Goal: Task Accomplishment & Management: Use online tool/utility

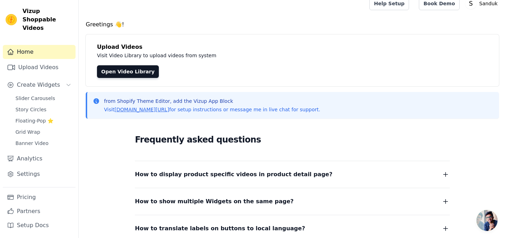
scroll to position [8, 0]
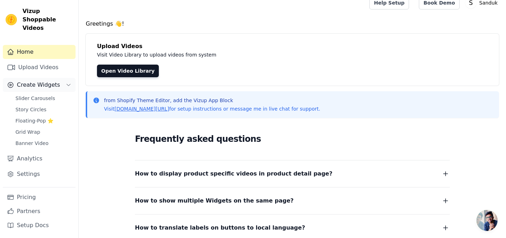
click at [42, 81] on span "Create Widgets" at bounding box center [38, 85] width 43 height 8
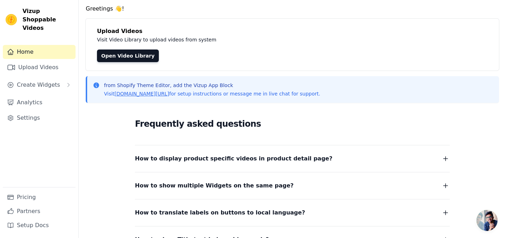
scroll to position [19, 0]
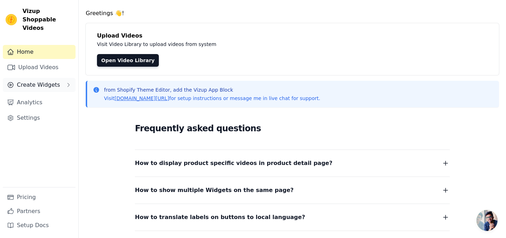
click at [40, 81] on button "Create Widgets" at bounding box center [39, 85] width 73 height 14
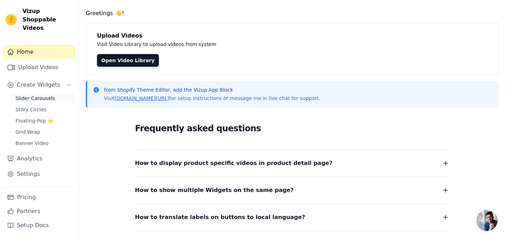
click at [55, 94] on link "Slider Carousels" at bounding box center [43, 99] width 64 height 10
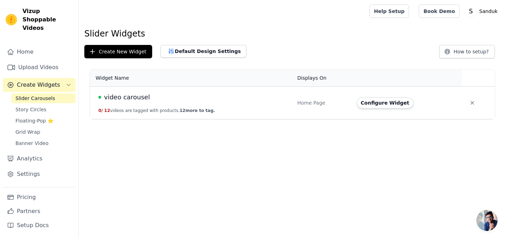
click at [132, 99] on span "video carousel" at bounding box center [127, 97] width 46 height 10
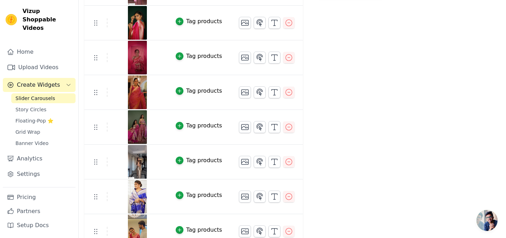
scroll to position [184, 0]
click at [179, 90] on icon "button" at bounding box center [179, 90] width 3 height 3
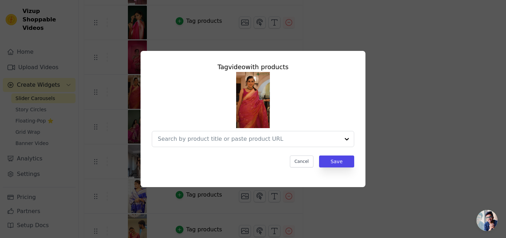
scroll to position [0, 0]
click at [302, 165] on button "Cancel" at bounding box center [302, 162] width 24 height 12
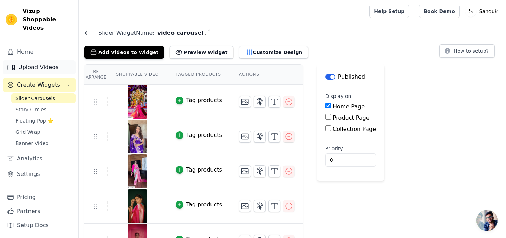
click at [39, 60] on link "Upload Videos" at bounding box center [39, 67] width 73 height 14
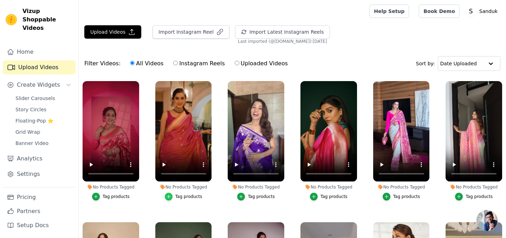
click at [169, 197] on icon "button" at bounding box center [168, 196] width 3 height 3
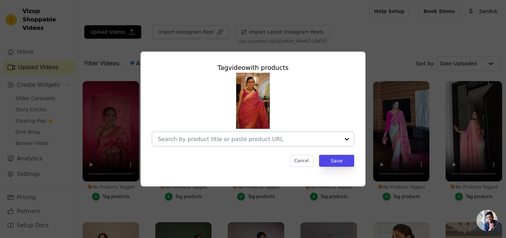
click at [204, 141] on input "No Products Tagged Tag video with products Cancel Save Tag products" at bounding box center [249, 139] width 182 height 7
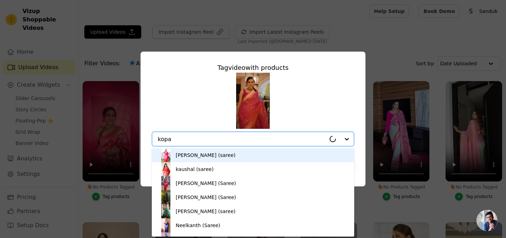
type input "[PERSON_NAME]"
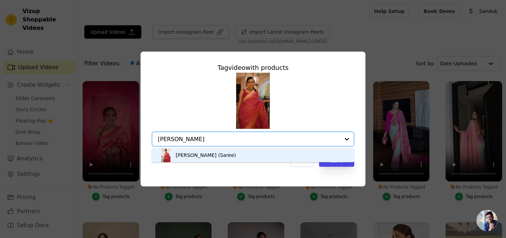
click at [196, 154] on div "[PERSON_NAME] (Saree)" at bounding box center [206, 155] width 60 height 7
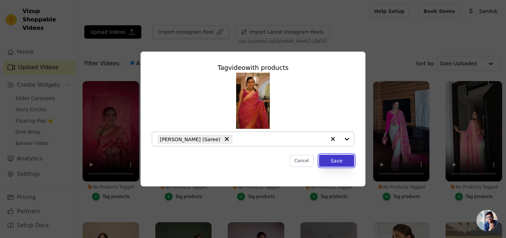
click at [341, 162] on button "Save" at bounding box center [336, 161] width 35 height 12
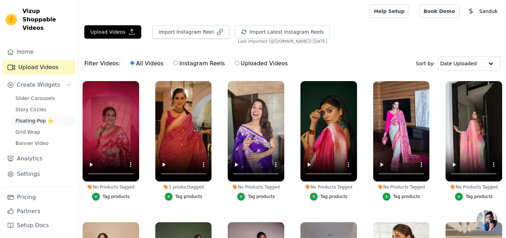
click at [31, 117] on span "Floating-Pop ⭐" at bounding box center [34, 120] width 38 height 7
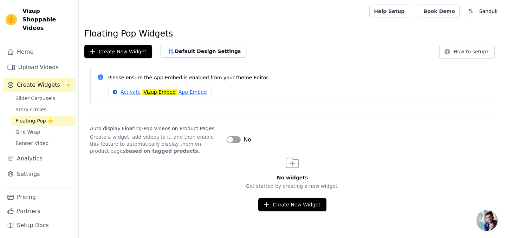
click at [237, 140] on button "Label" at bounding box center [234, 139] width 14 height 7
click at [140, 50] on button "Create New Widget" at bounding box center [118, 51] width 68 height 13
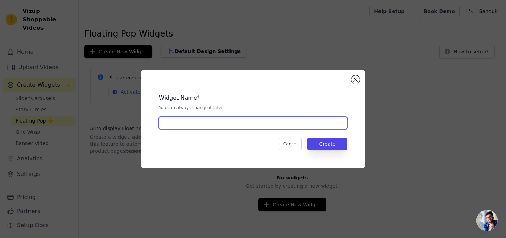
click at [266, 124] on input "text" at bounding box center [253, 122] width 188 height 13
type input "Retro Pop"
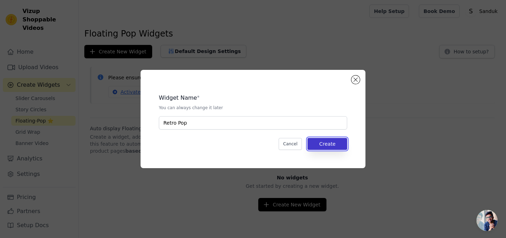
click at [328, 144] on button "Create" at bounding box center [328, 144] width 40 height 12
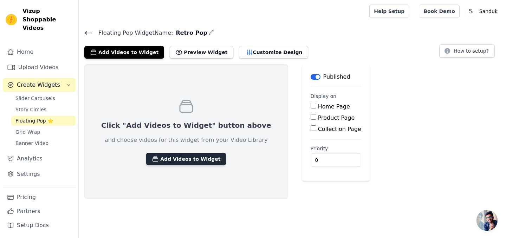
click at [198, 159] on button "Add Videos to Widget" at bounding box center [186, 159] width 80 height 13
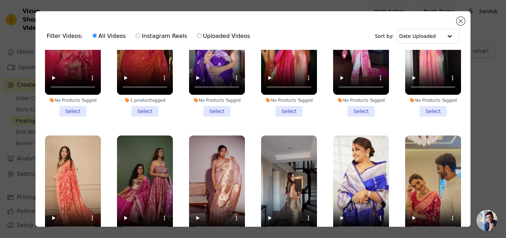
scroll to position [66, 0]
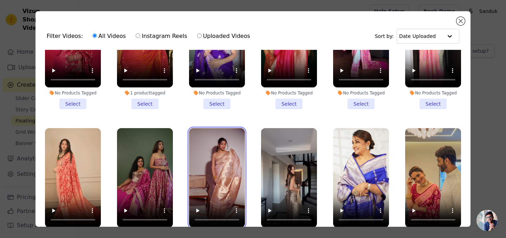
click at [211, 138] on video at bounding box center [217, 178] width 56 height 100
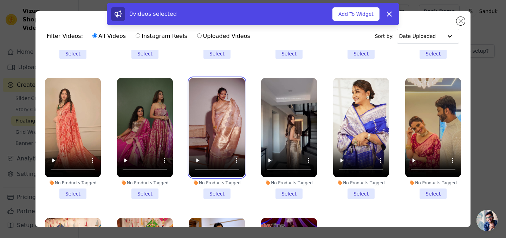
scroll to position [121, 0]
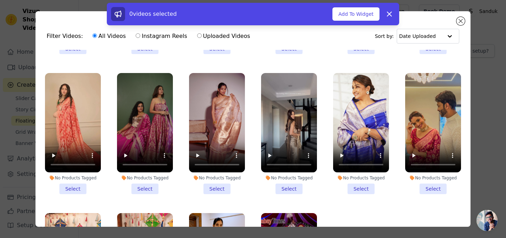
click at [213, 188] on li "No Products Tagged Select" at bounding box center [217, 133] width 56 height 121
click at [0, 0] on input "No Products Tagged Select" at bounding box center [0, 0] width 0 height 0
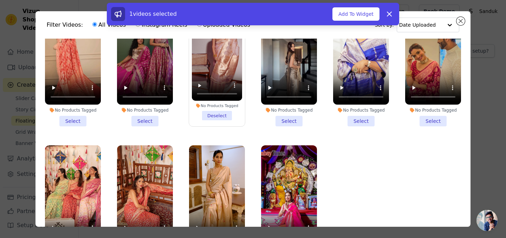
scroll to position [149, 0]
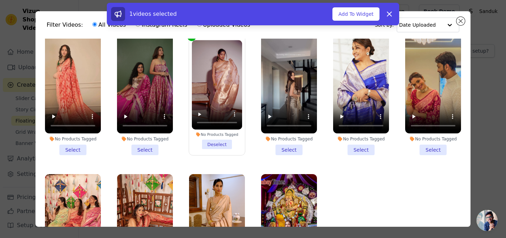
click at [145, 148] on li "No Products Tagged Select" at bounding box center [145, 94] width 56 height 121
click at [0, 0] on input "No Products Tagged Select" at bounding box center [0, 0] width 0 height 0
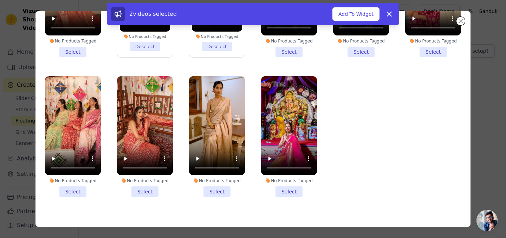
scroll to position [61, 0]
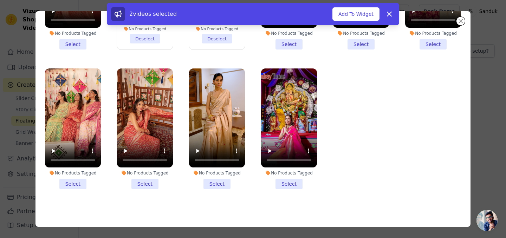
click at [213, 183] on li "No Products Tagged Select" at bounding box center [217, 129] width 56 height 121
click at [0, 0] on input "No Products Tagged Select" at bounding box center [0, 0] width 0 height 0
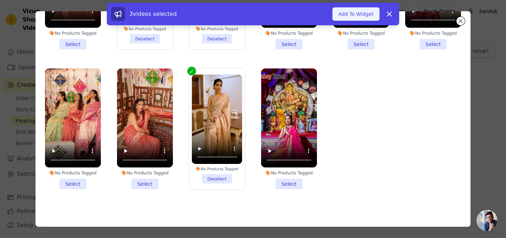
click at [351, 13] on button "Add To Widget" at bounding box center [356, 13] width 47 height 13
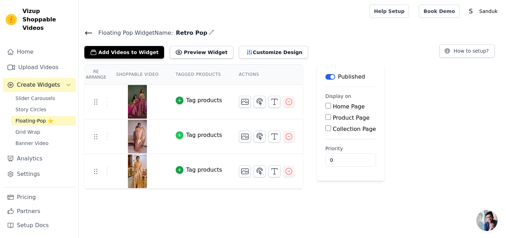
click at [179, 134] on icon "button" at bounding box center [179, 135] width 5 height 5
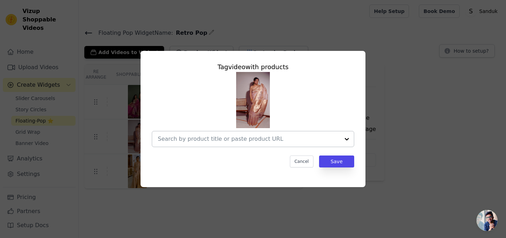
click at [197, 141] on input "text" at bounding box center [249, 139] width 182 height 8
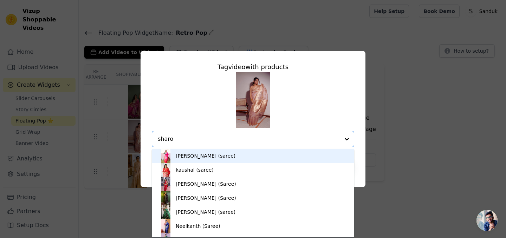
type input "sharon"
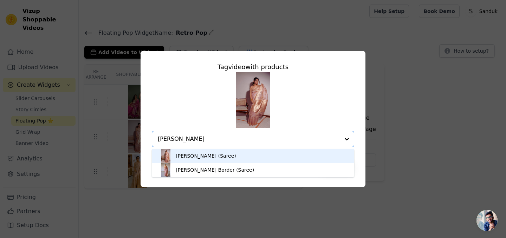
click at [191, 154] on div "[PERSON_NAME] (Saree)" at bounding box center [206, 156] width 60 height 7
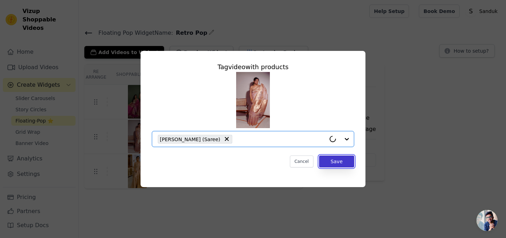
click at [334, 163] on button "Save" at bounding box center [336, 162] width 35 height 12
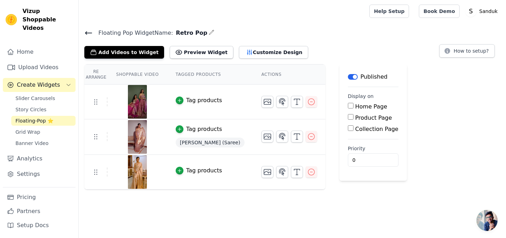
click at [87, 29] on icon at bounding box center [88, 33] width 8 height 8
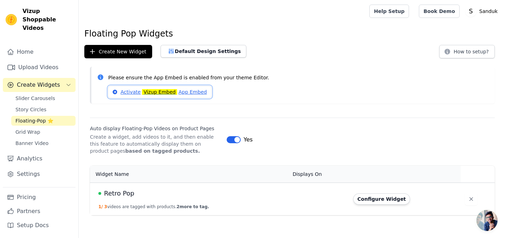
click at [138, 92] on link "Activate Vizup Embed App Embed" at bounding box center [159, 92] width 103 height 12
click at [121, 194] on span "Retro Pop" at bounding box center [119, 194] width 30 height 10
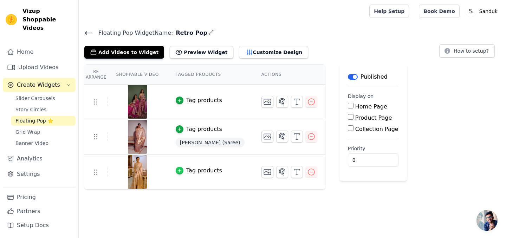
click at [178, 172] on icon "button" at bounding box center [179, 170] width 5 height 5
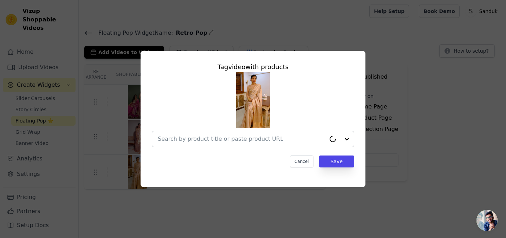
click at [198, 137] on input "text" at bounding box center [242, 139] width 168 height 8
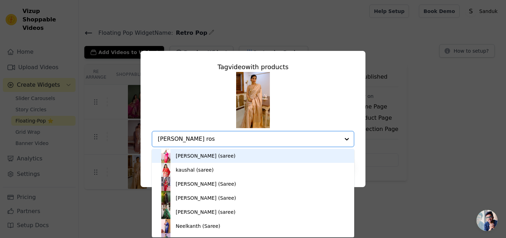
type input "mashru rose"
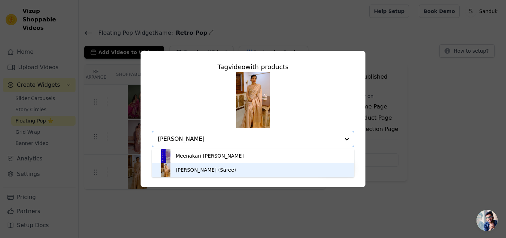
click at [174, 169] on div "[PERSON_NAME] (Saree)" at bounding box center [253, 170] width 188 height 14
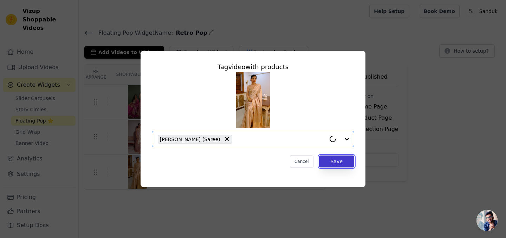
click at [341, 162] on button "Save" at bounding box center [336, 162] width 35 height 12
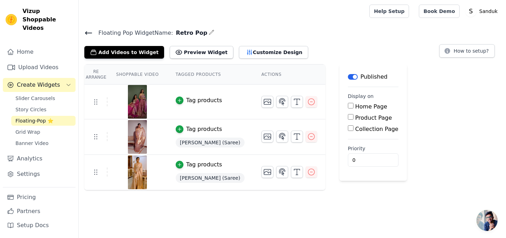
click at [348, 106] on input "Home Page" at bounding box center [351, 106] width 6 height 6
checkbox input "true"
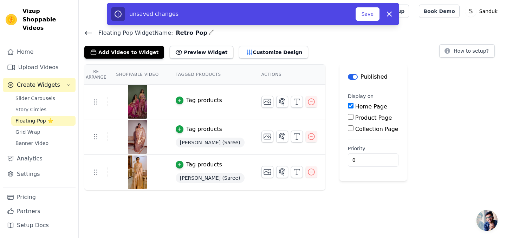
click at [348, 117] on input "Product Page" at bounding box center [351, 117] width 6 height 6
checkbox input "true"
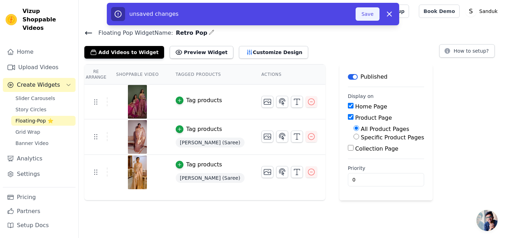
click at [369, 13] on button "Save" at bounding box center [368, 13] width 24 height 13
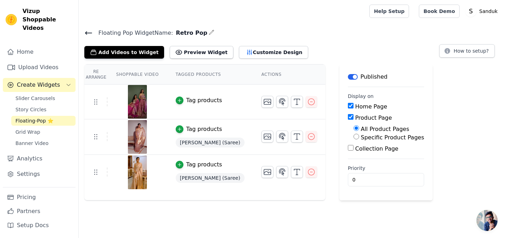
click at [87, 32] on icon at bounding box center [88, 33] width 6 height 3
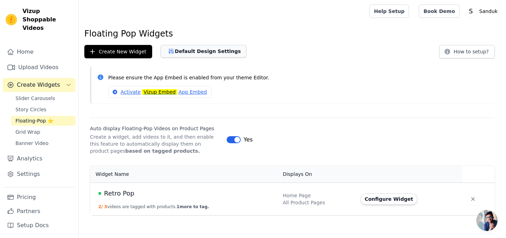
click at [179, 50] on button "Default Design Settings" at bounding box center [204, 51] width 86 height 13
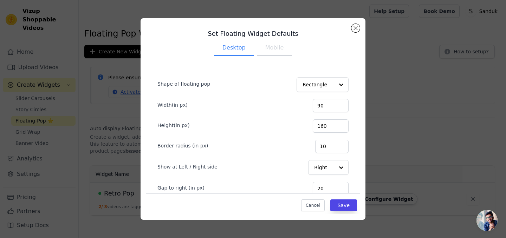
click at [275, 45] on button "Mobile" at bounding box center [274, 48] width 35 height 15
click at [354, 29] on button "Close modal" at bounding box center [356, 28] width 8 height 8
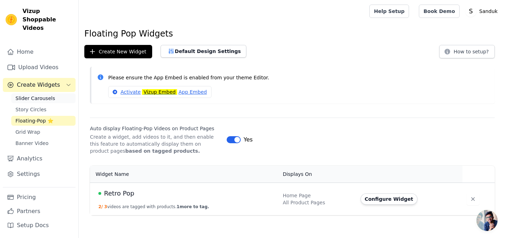
click at [40, 95] on span "Slider Carousels" at bounding box center [35, 98] width 40 height 7
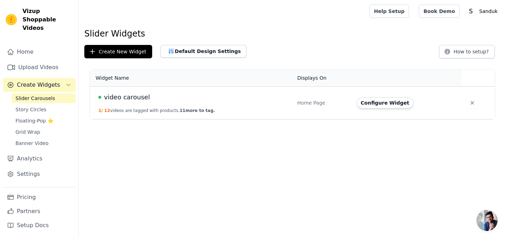
click at [113, 100] on span "video carousel" at bounding box center [127, 97] width 46 height 10
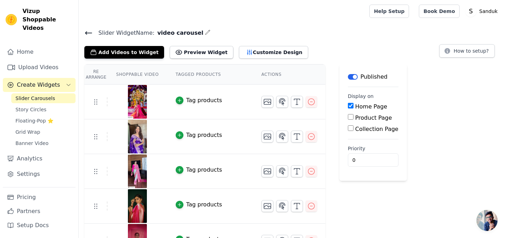
click at [88, 31] on icon at bounding box center [88, 33] width 8 height 8
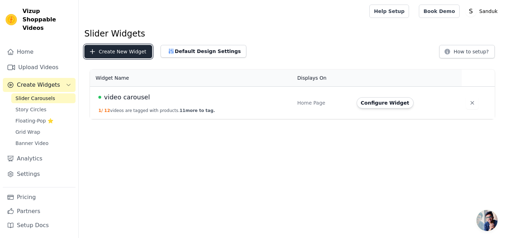
click at [109, 47] on button "Create New Widget" at bounding box center [118, 51] width 68 height 13
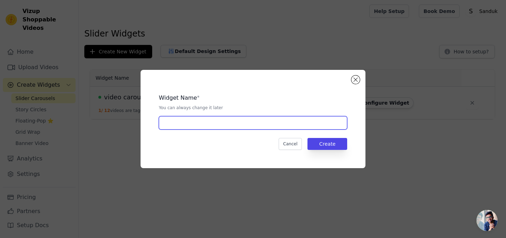
click at [206, 121] on input "text" at bounding box center [253, 122] width 188 height 13
type input "K"
type input "[PERSON_NAME]"
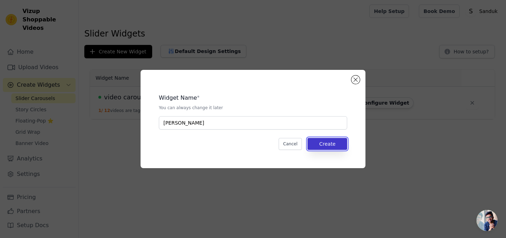
click at [326, 141] on button "Create" at bounding box center [328, 144] width 40 height 12
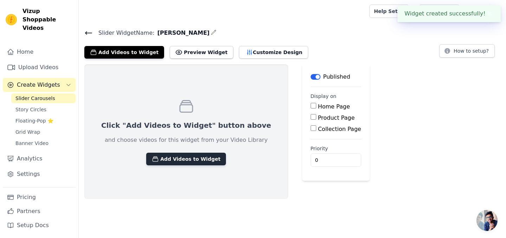
click at [192, 159] on button "Add Videos to Widget" at bounding box center [186, 159] width 80 height 13
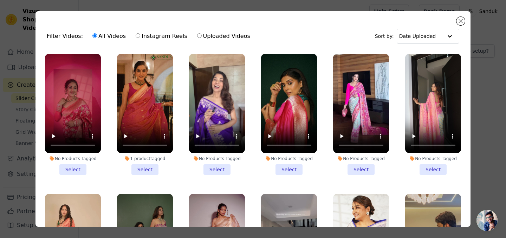
click at [149, 169] on li "1 product tagged Select" at bounding box center [145, 114] width 56 height 121
click at [0, 0] on input "1 product tagged Select" at bounding box center [0, 0] width 0 height 0
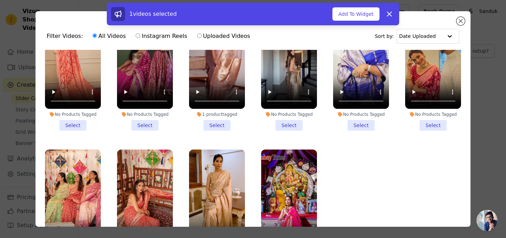
scroll to position [205, 0]
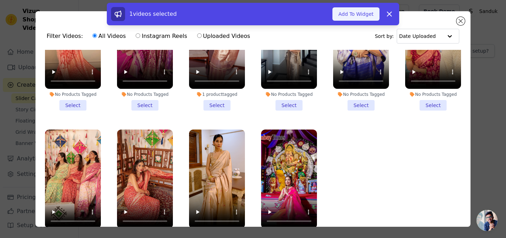
click at [350, 15] on button "Add To Widget" at bounding box center [356, 13] width 47 height 13
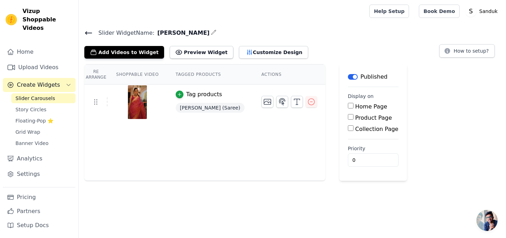
click at [348, 117] on input "Product Page" at bounding box center [351, 117] width 6 height 6
checkbox input "true"
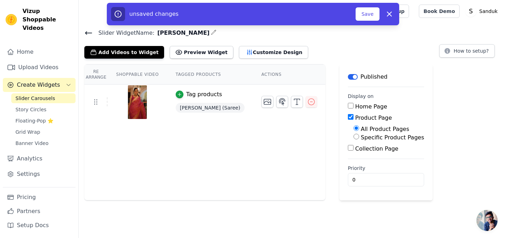
click at [354, 137] on input "Specific Product Pages" at bounding box center [357, 137] width 6 height 6
radio input "true"
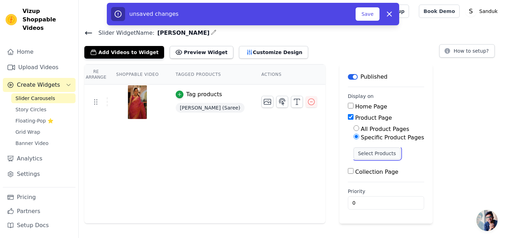
click at [354, 154] on button "Select Products" at bounding box center [377, 154] width 47 height 12
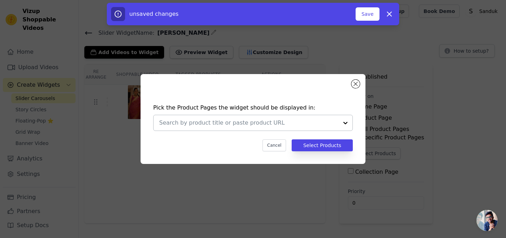
click at [265, 123] on input "text" at bounding box center [248, 123] width 179 height 8
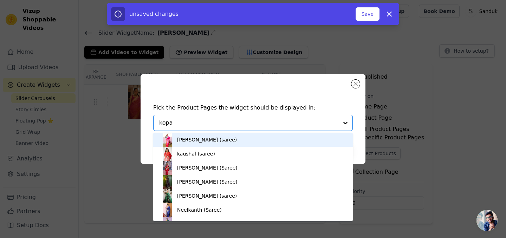
type input "[PERSON_NAME]"
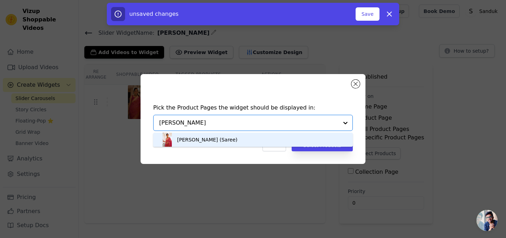
click at [245, 140] on div "[PERSON_NAME] (Saree)" at bounding box center [253, 140] width 186 height 14
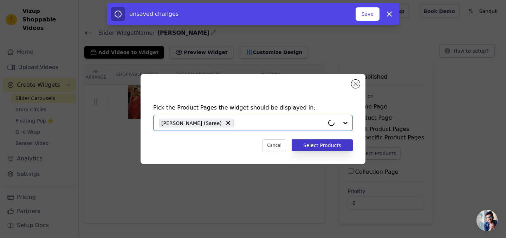
click at [306, 146] on button "Select Products" at bounding box center [322, 146] width 61 height 12
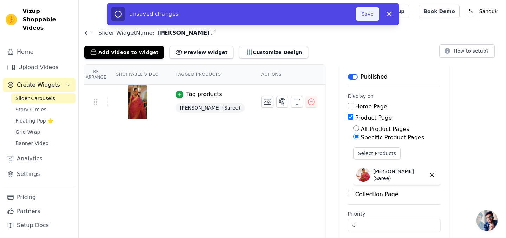
click at [365, 13] on button "Save" at bounding box center [368, 13] width 24 height 13
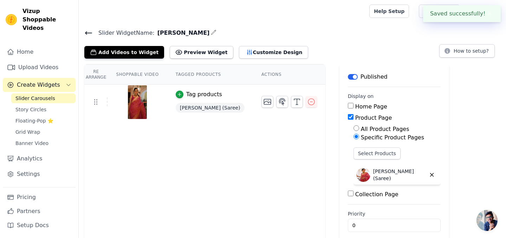
click at [361, 14] on div at bounding box center [222, 11] width 277 height 23
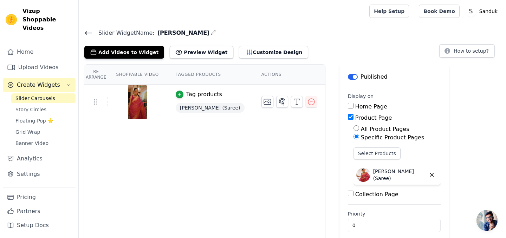
click at [356, 196] on label "Collection Page" at bounding box center [377, 194] width 43 height 7
click at [348, 196] on input "Collection Page" at bounding box center [351, 194] width 6 height 6
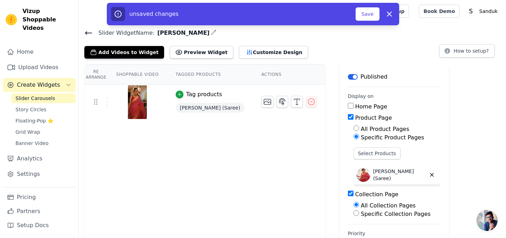
click at [356, 196] on label "Collection Page" at bounding box center [377, 194] width 43 height 7
click at [348, 196] on input "Collection Page" at bounding box center [351, 194] width 6 height 6
checkbox input "false"
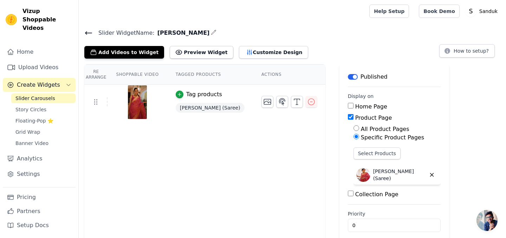
scroll to position [8, 0]
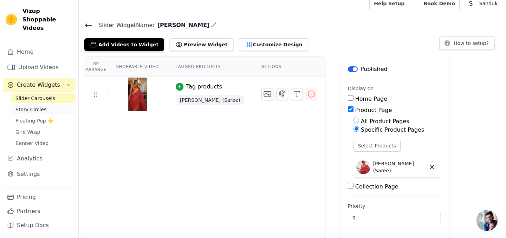
click at [43, 106] on span "Story Circles" at bounding box center [30, 109] width 31 height 7
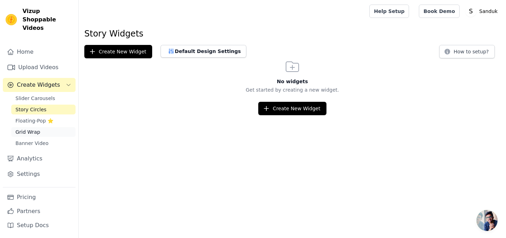
click at [31, 129] on span "Grid Wrap" at bounding box center [27, 132] width 25 height 7
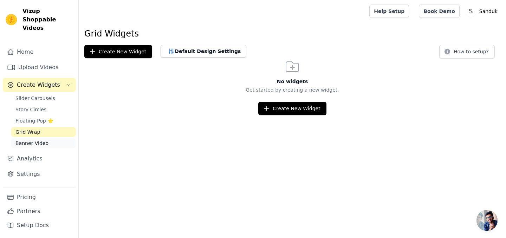
click at [45, 140] on span "Banner Video" at bounding box center [31, 143] width 33 height 7
